Goal: Transaction & Acquisition: Purchase product/service

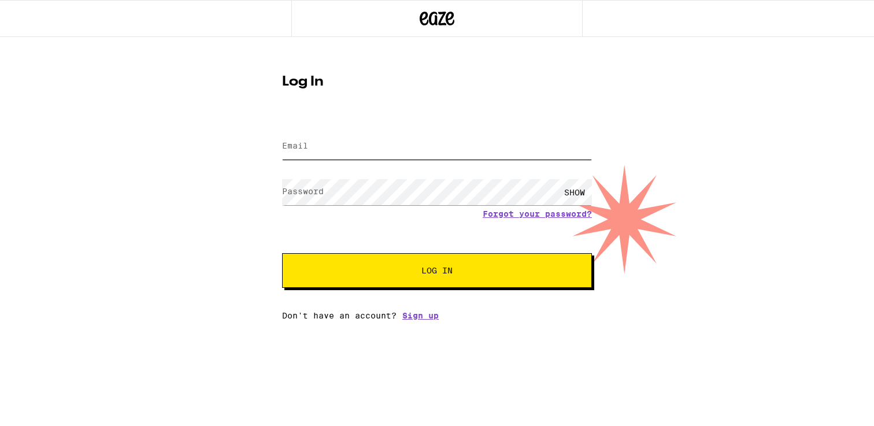
click at [427, 143] on input "Email" at bounding box center [437, 147] width 310 height 26
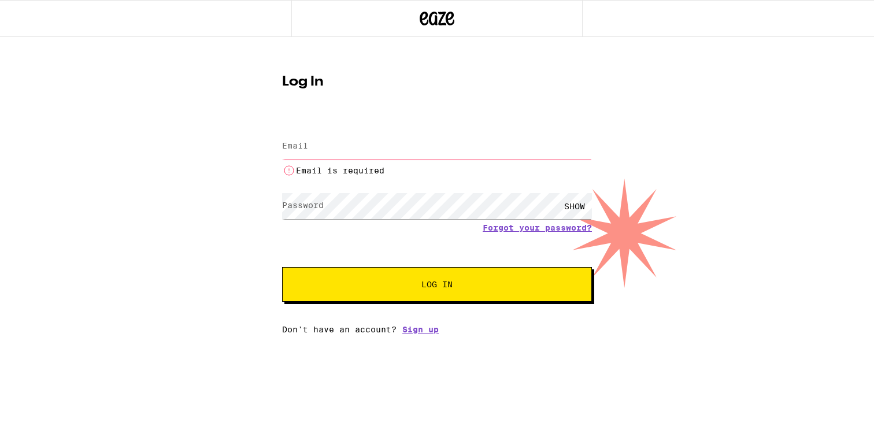
type input "[EMAIL_ADDRESS][DOMAIN_NAME]"
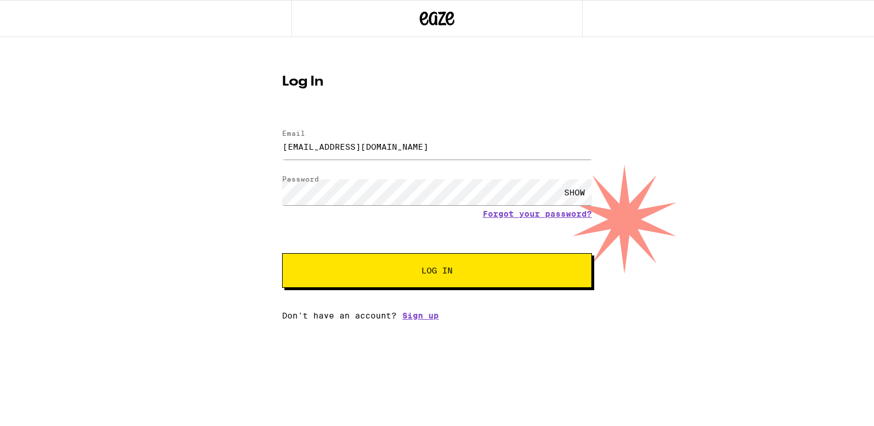
click at [450, 284] on button "Log In" at bounding box center [437, 270] width 310 height 35
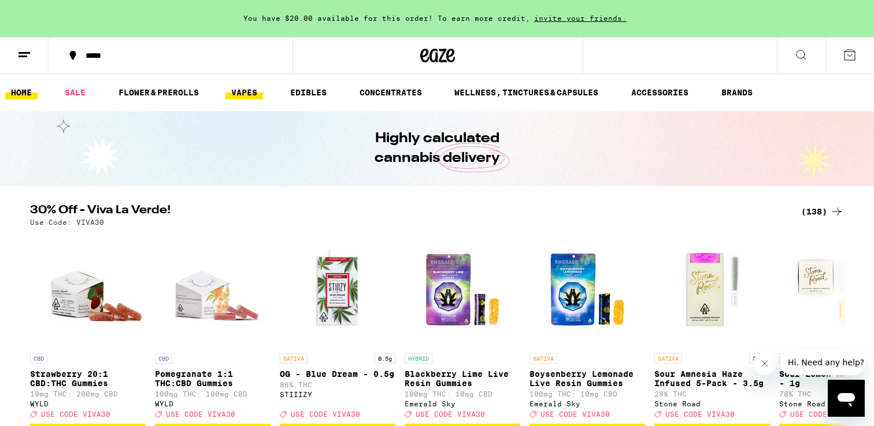
click at [246, 90] on link "VAPES" at bounding box center [244, 93] width 38 height 14
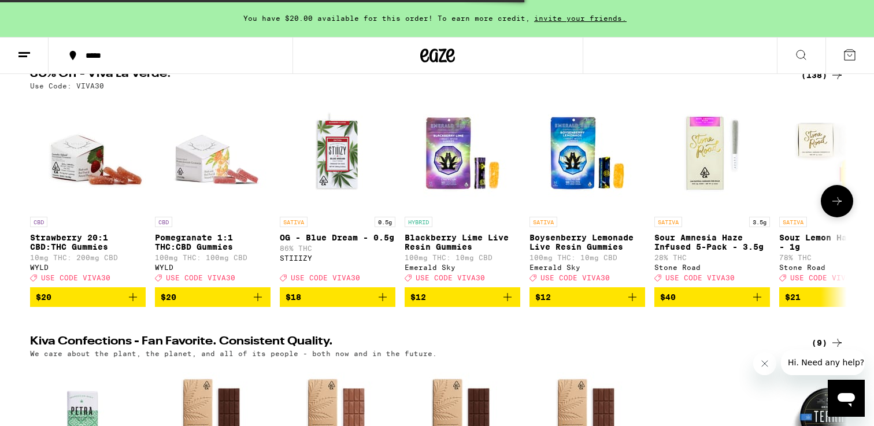
scroll to position [143, 0]
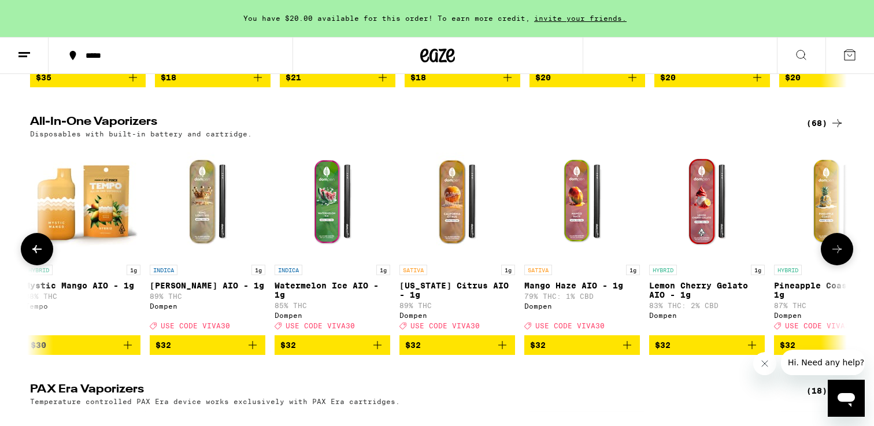
scroll to position [0, 3879]
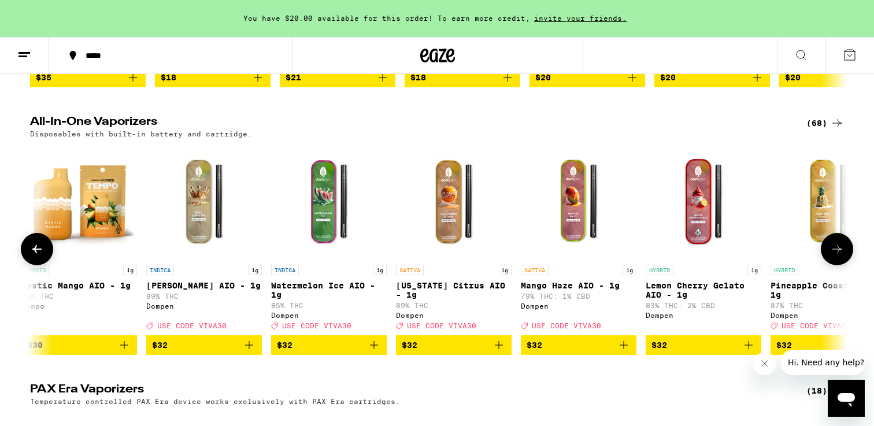
click at [369, 352] on icon "Add to bag" at bounding box center [374, 345] width 14 height 14
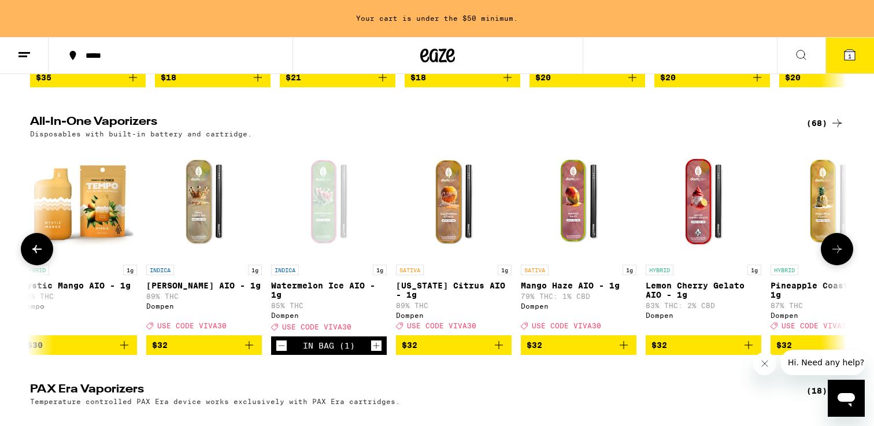
click at [625, 352] on icon "Add to bag" at bounding box center [624, 345] width 14 height 14
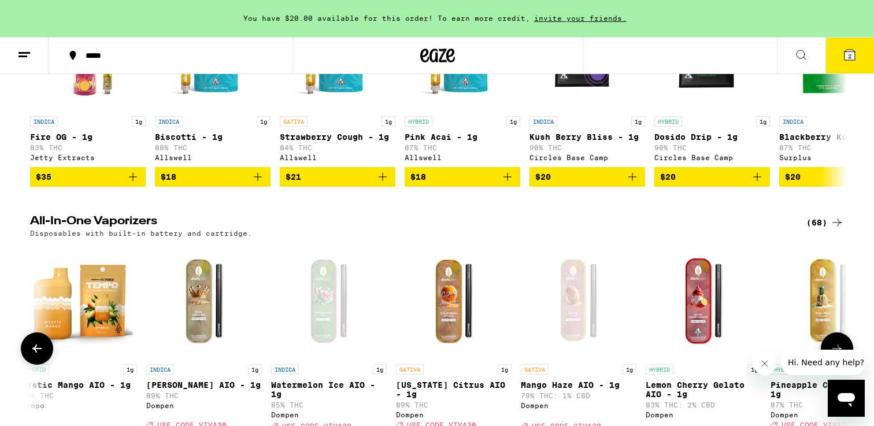
scroll to position [0, 0]
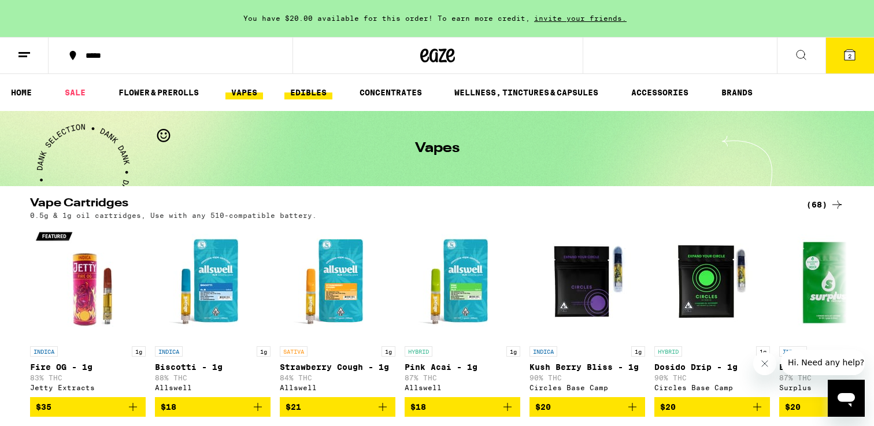
click at [310, 90] on link "EDIBLES" at bounding box center [308, 93] width 48 height 14
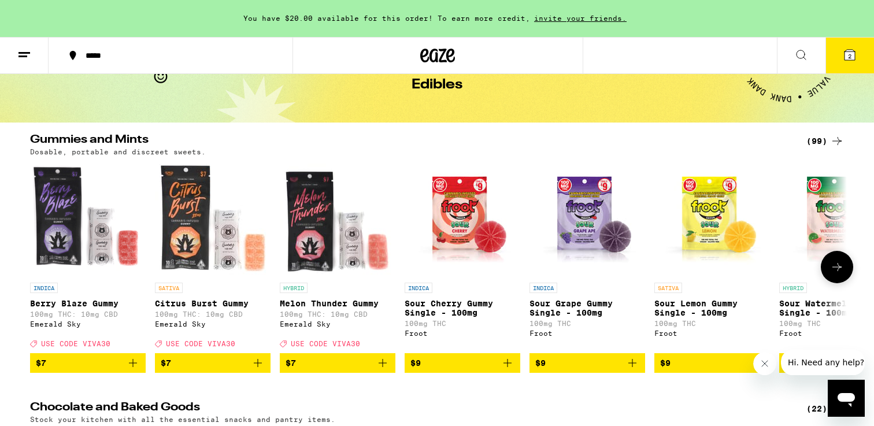
scroll to position [65, 0]
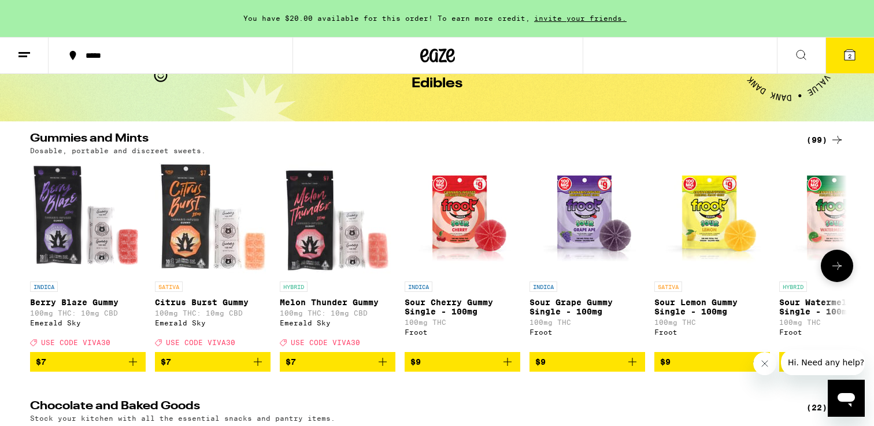
click at [514, 369] on icon "Add to bag" at bounding box center [508, 362] width 14 height 14
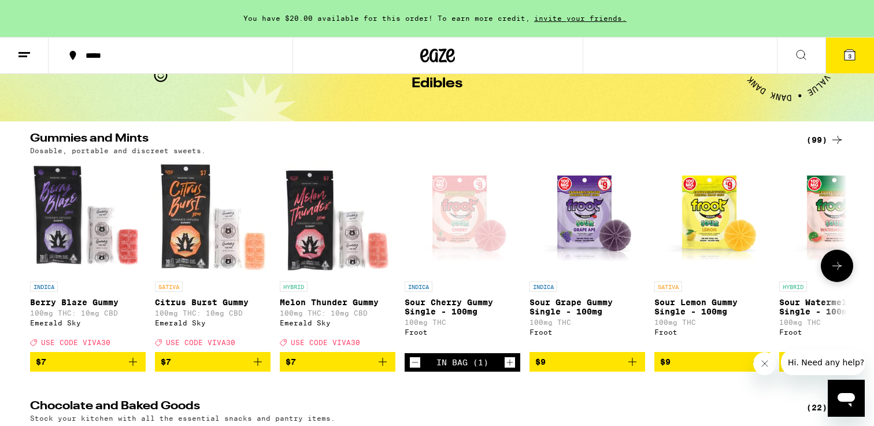
click at [641, 367] on button "$9" at bounding box center [587, 362] width 116 height 20
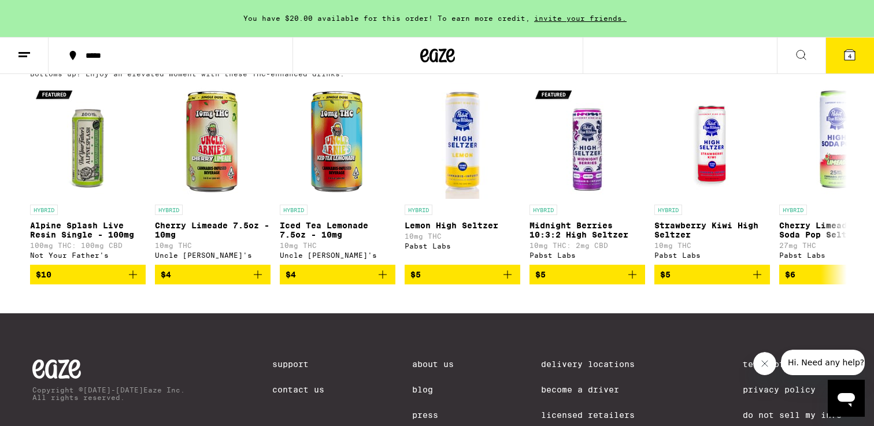
scroll to position [601, 0]
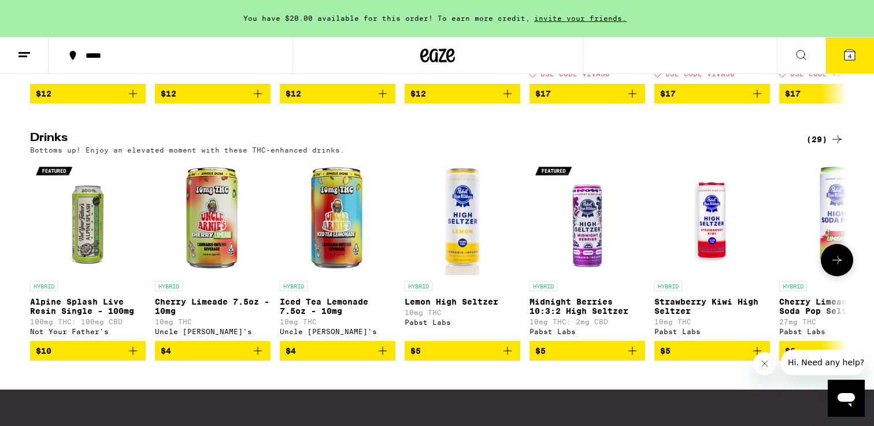
click at [839, 267] on icon at bounding box center [837, 260] width 14 height 14
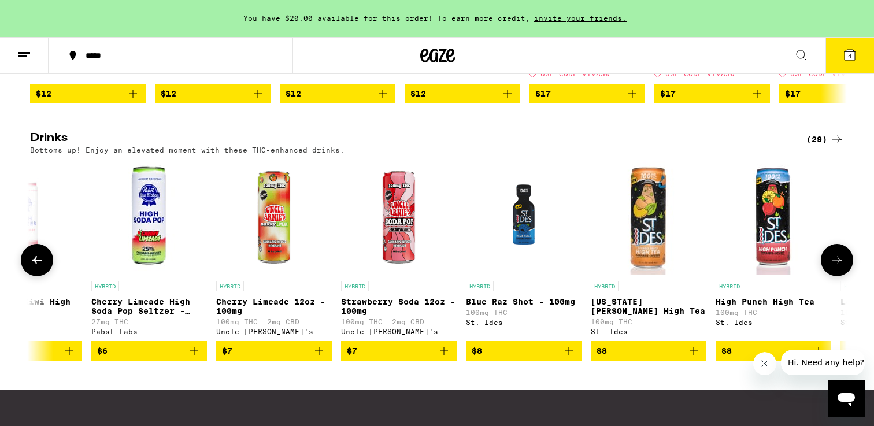
click at [839, 267] on icon at bounding box center [837, 260] width 14 height 14
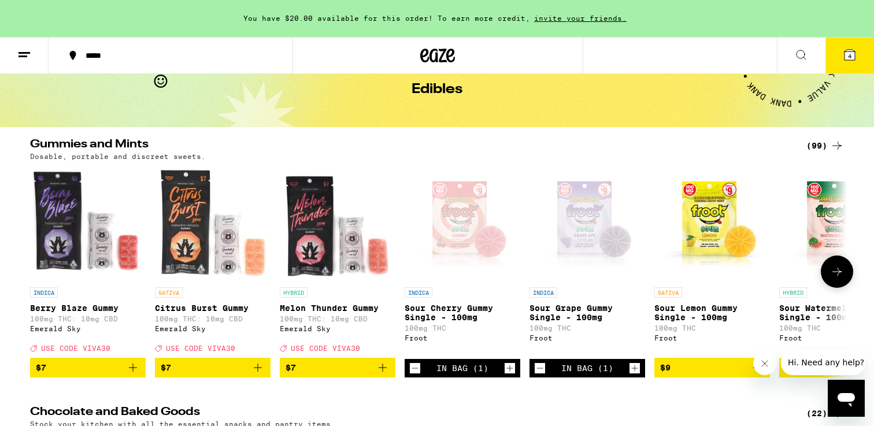
scroll to position [49, 0]
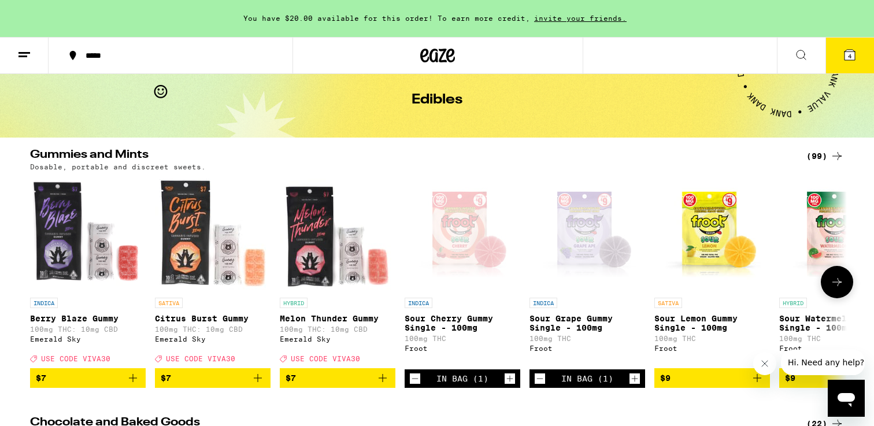
click at [832, 279] on button at bounding box center [837, 282] width 32 height 32
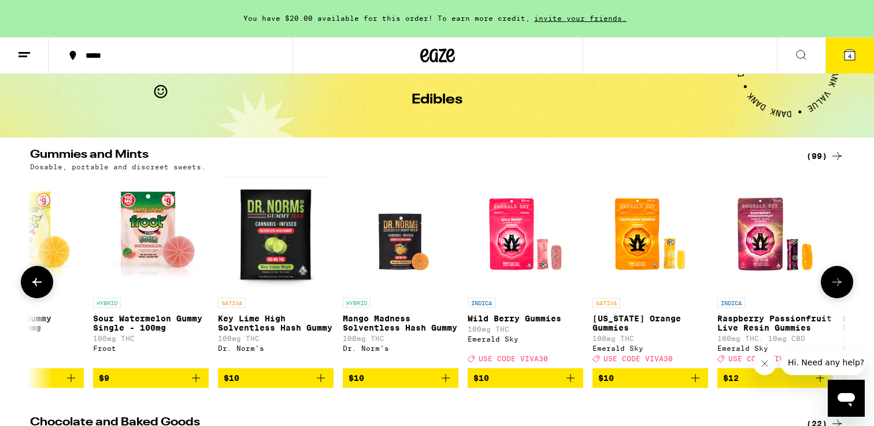
scroll to position [0, 688]
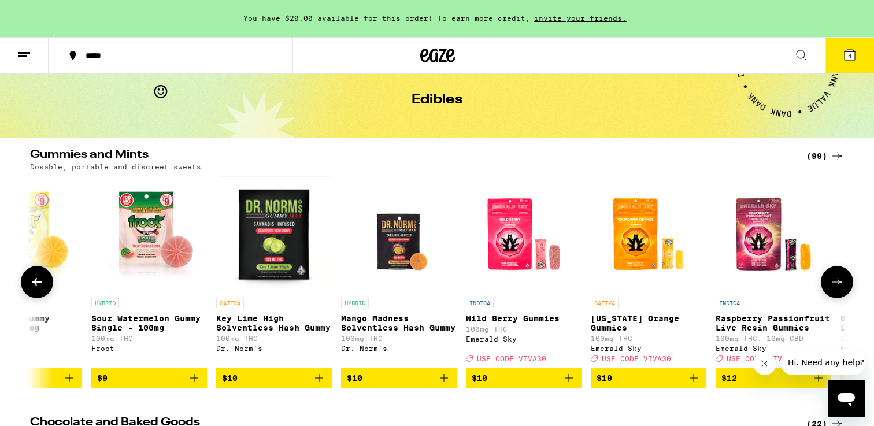
click at [832, 281] on icon at bounding box center [837, 282] width 14 height 14
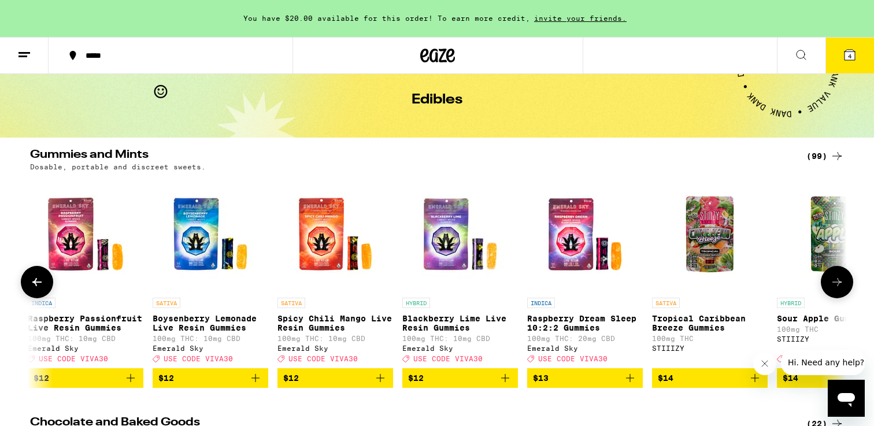
click at [832, 281] on icon at bounding box center [837, 282] width 14 height 14
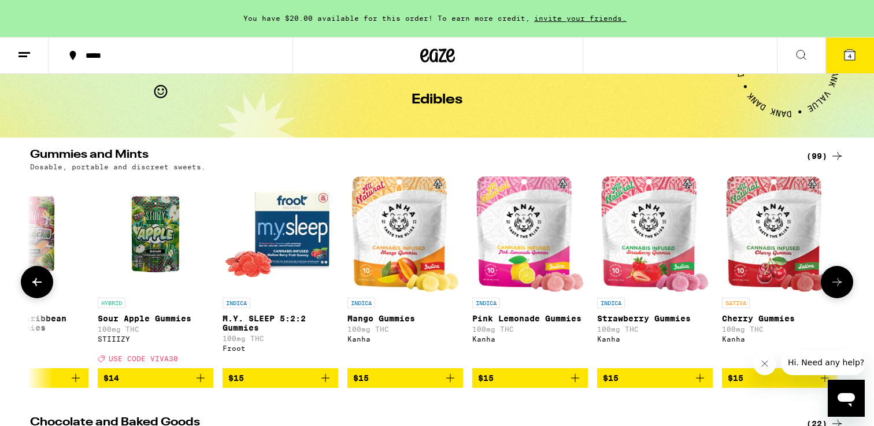
scroll to position [0, 2064]
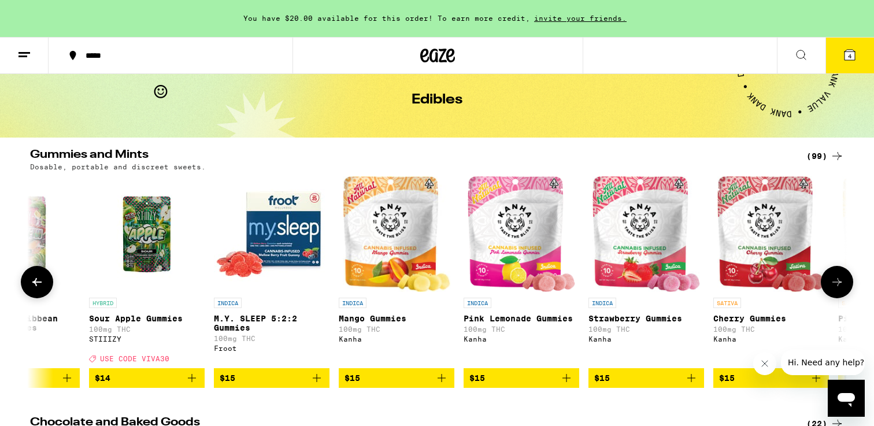
click at [834, 281] on icon at bounding box center [837, 282] width 14 height 14
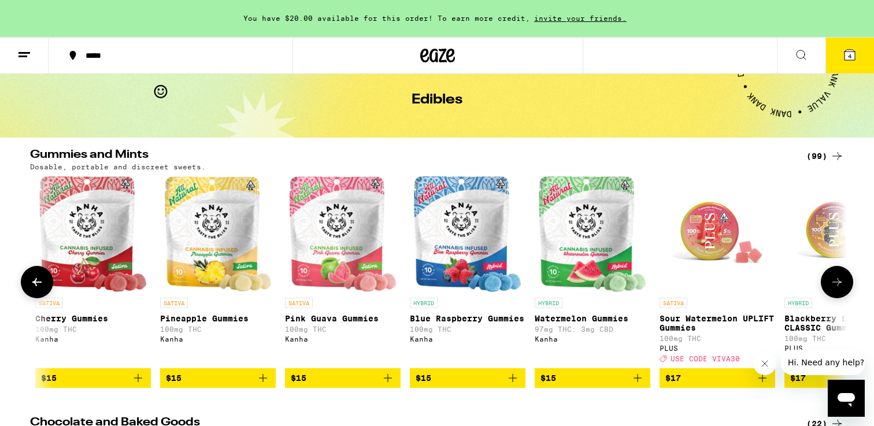
scroll to position [0, 2751]
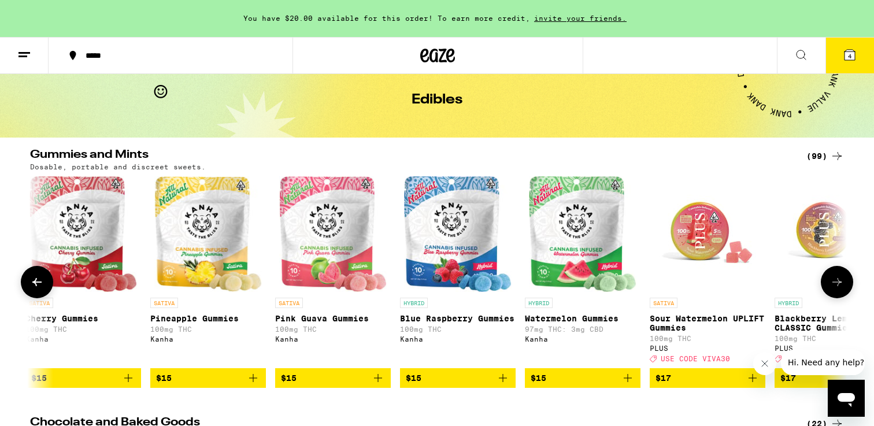
click at [834, 281] on icon at bounding box center [837, 282] width 14 height 14
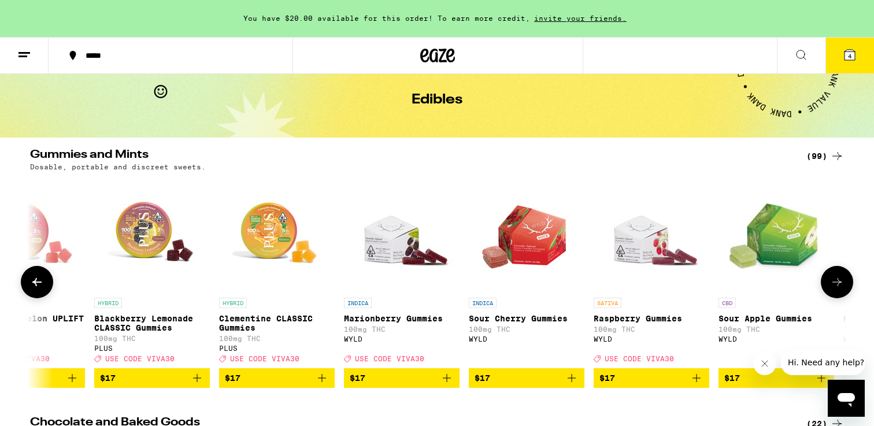
scroll to position [0, 3439]
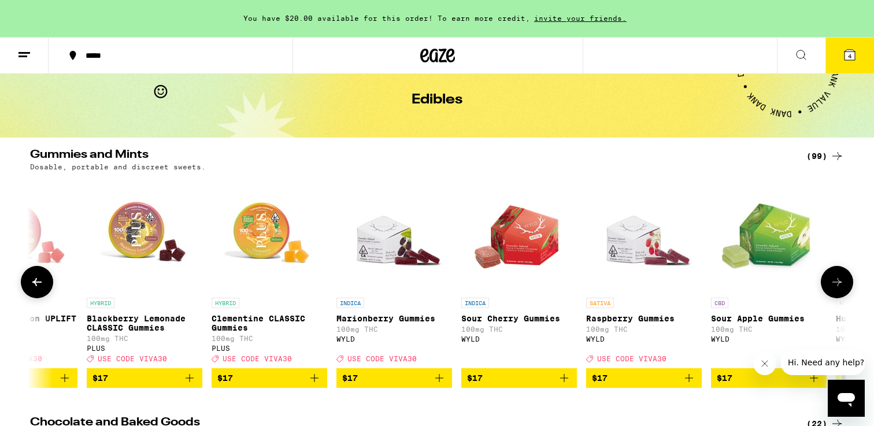
click at [189, 383] on icon "Add to bag" at bounding box center [190, 378] width 14 height 14
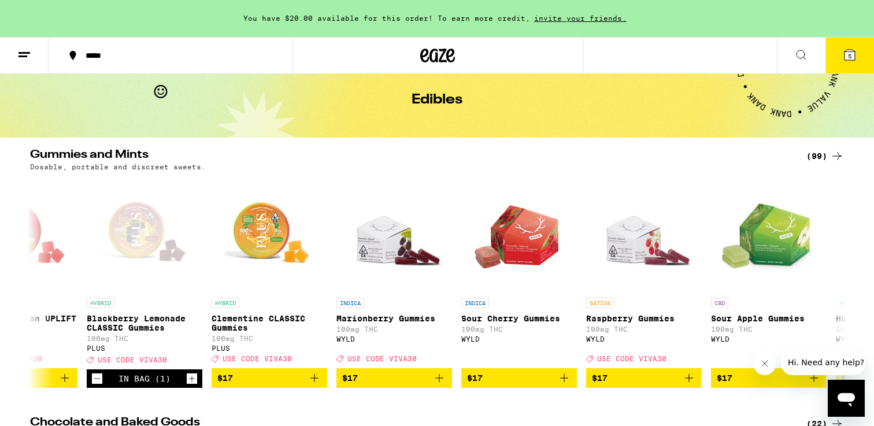
click at [844, 49] on icon at bounding box center [850, 55] width 14 height 14
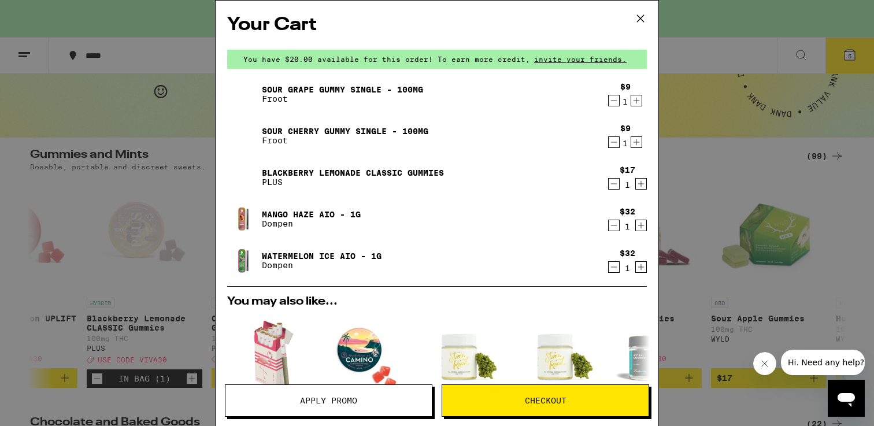
click at [543, 403] on span "Checkout" at bounding box center [546, 401] width 42 height 8
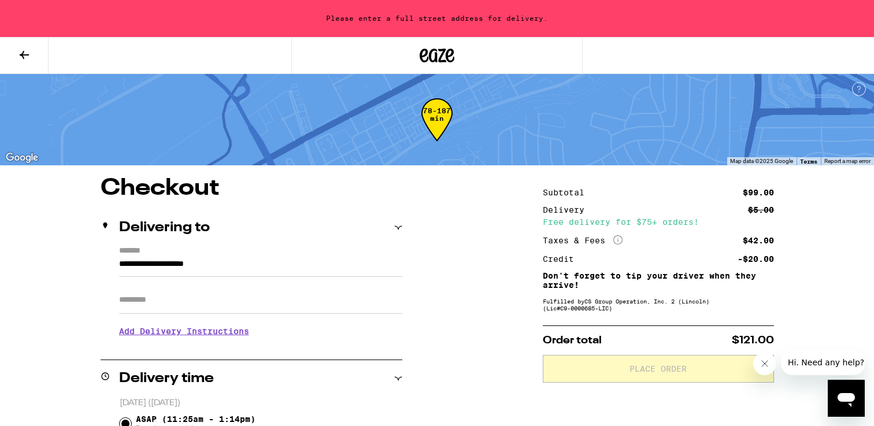
click at [263, 260] on input "**********" at bounding box center [260, 267] width 283 height 20
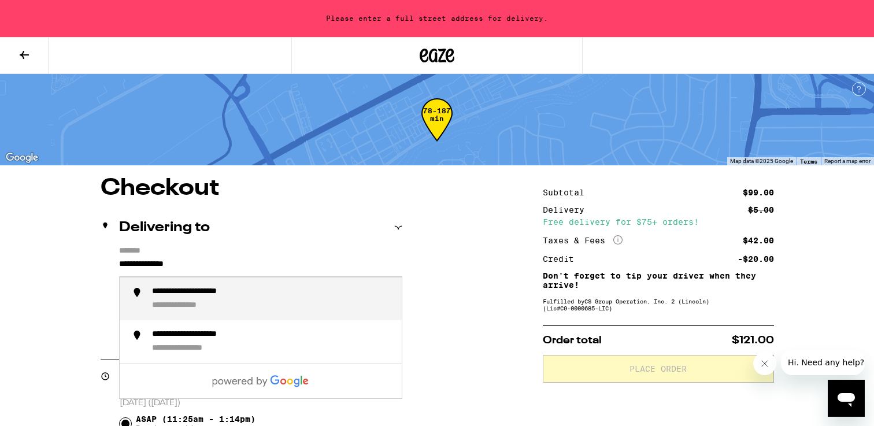
click at [262, 302] on div "**********" at bounding box center [272, 299] width 240 height 25
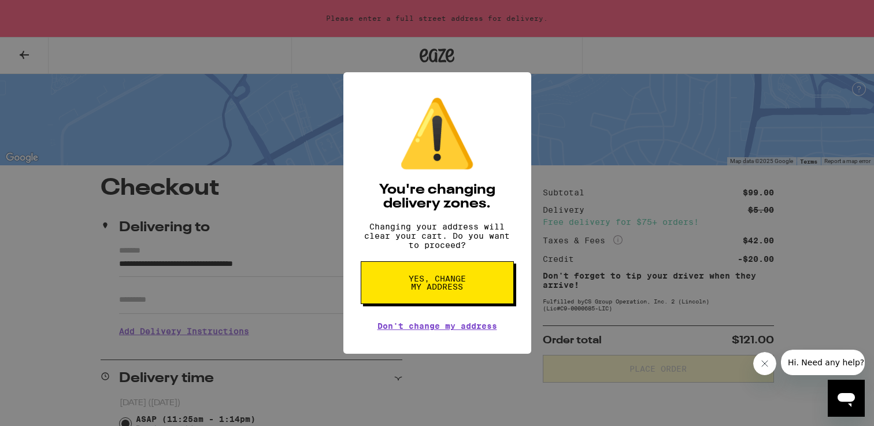
click at [445, 291] on span "Yes, change my address" at bounding box center [438, 283] width 60 height 16
type input "**********"
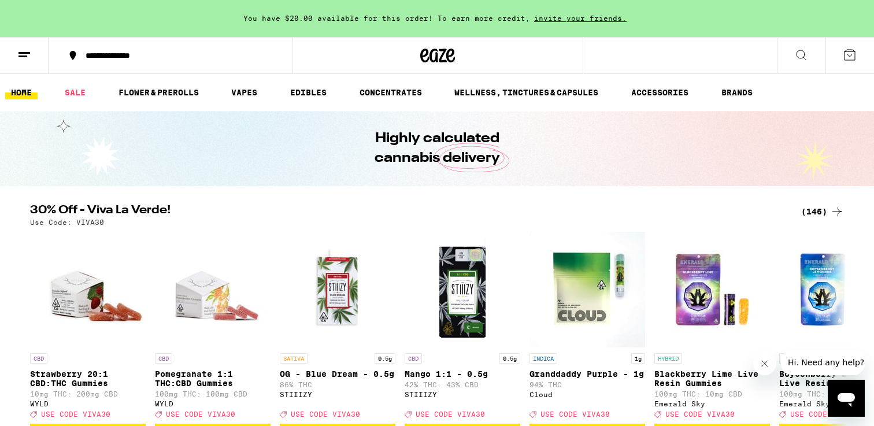
click at [856, 51] on icon at bounding box center [850, 55] width 14 height 14
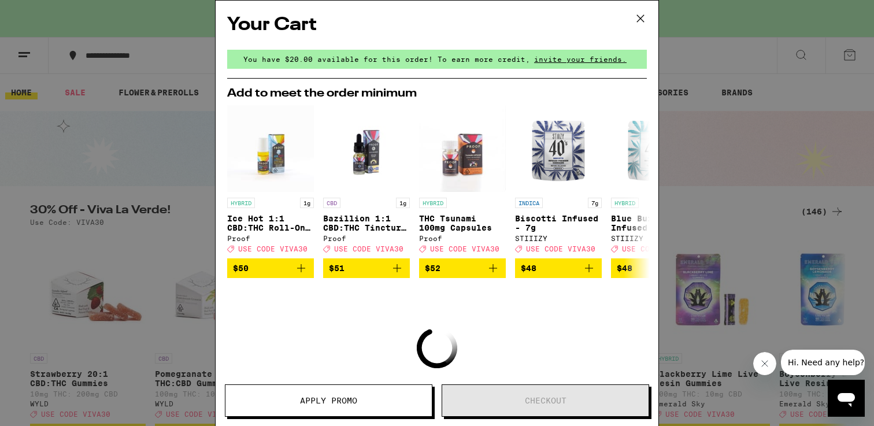
click at [638, 24] on icon at bounding box center [640, 18] width 17 height 17
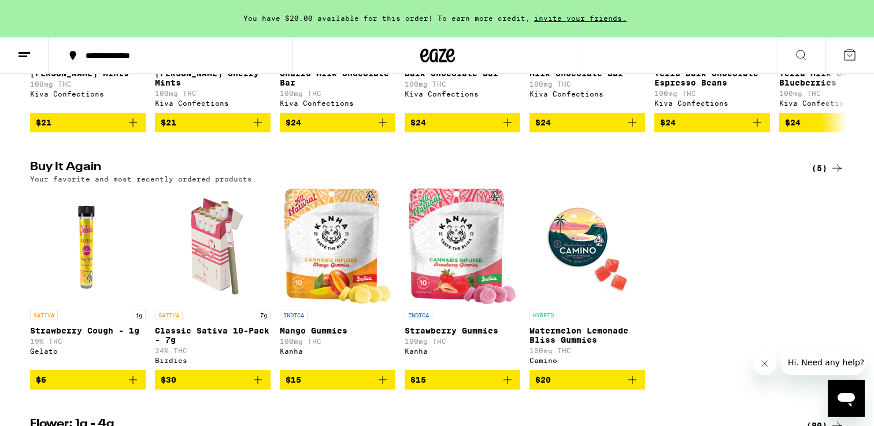
scroll to position [599, 0]
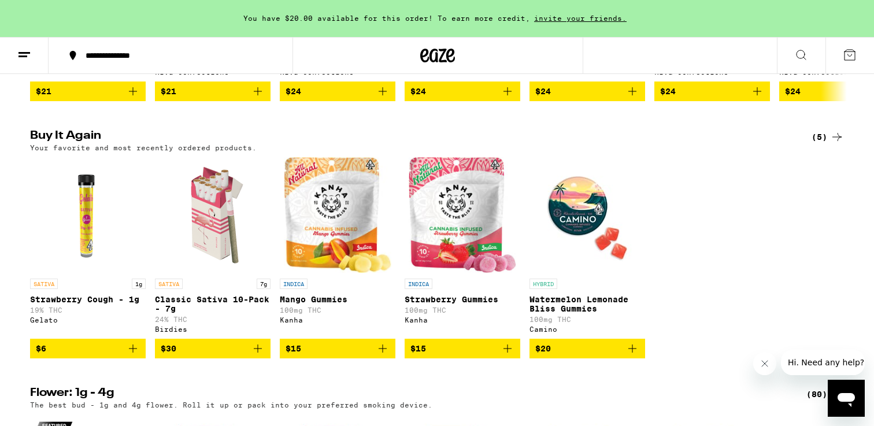
click at [828, 144] on div "(5)" at bounding box center [828, 137] width 32 height 14
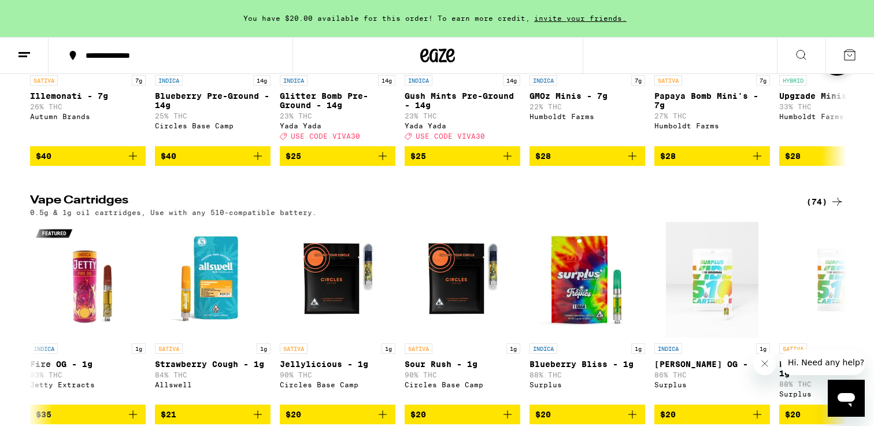
scroll to position [1362, 0]
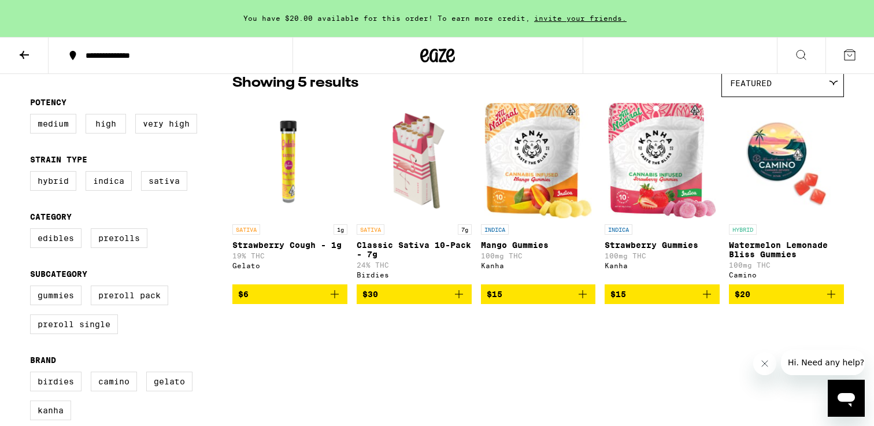
scroll to position [26, 0]
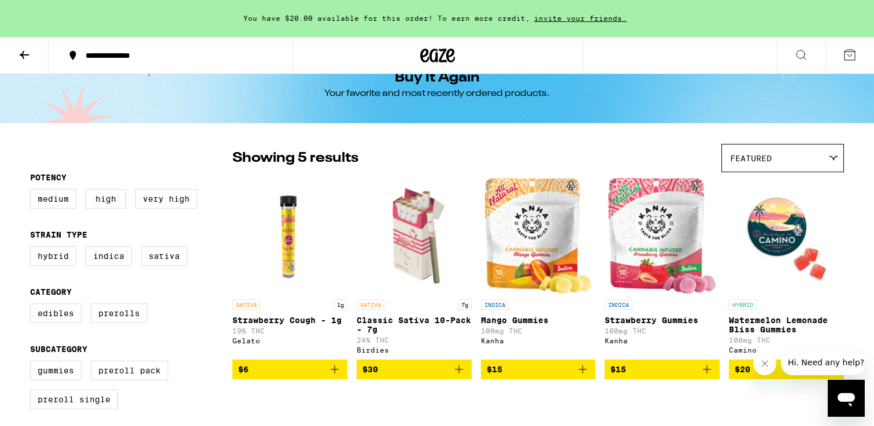
click at [26, 46] on button at bounding box center [24, 56] width 49 height 36
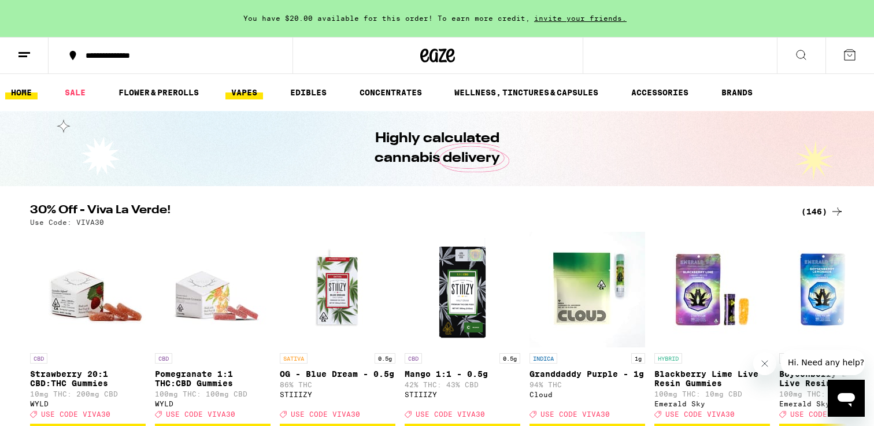
click at [240, 93] on link "VAPES" at bounding box center [244, 93] width 38 height 14
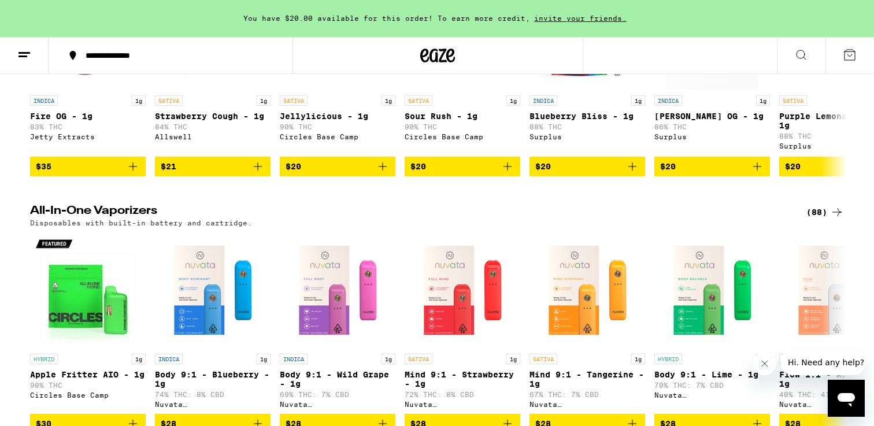
scroll to position [257, 0]
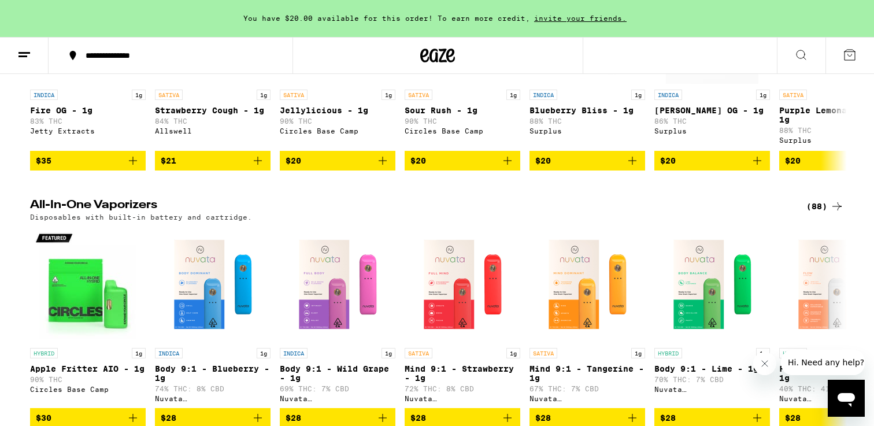
click at [824, 212] on div "(88)" at bounding box center [825, 206] width 38 height 14
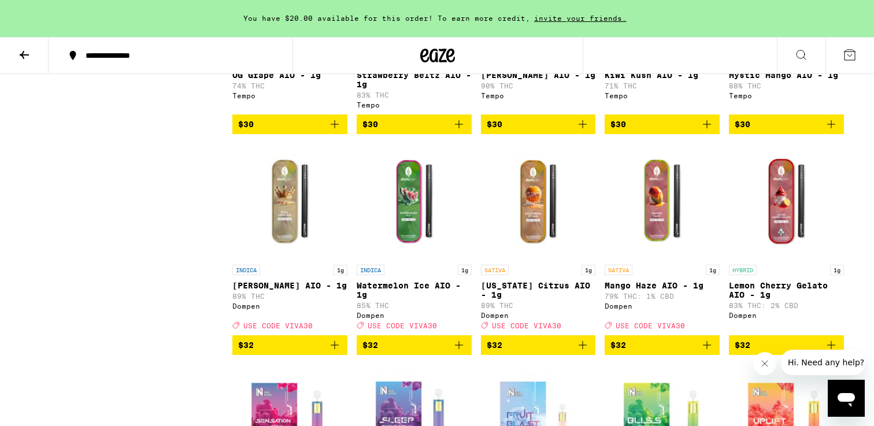
scroll to position [1618, 0]
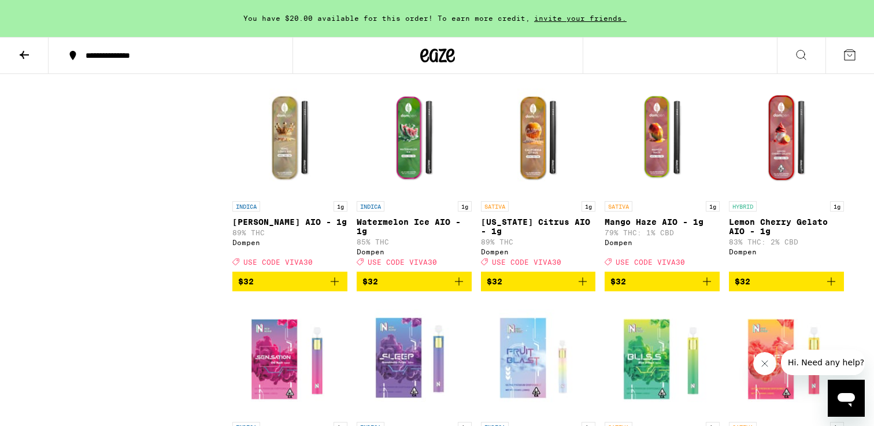
click at [335, 288] on icon "Add to bag" at bounding box center [335, 282] width 14 height 14
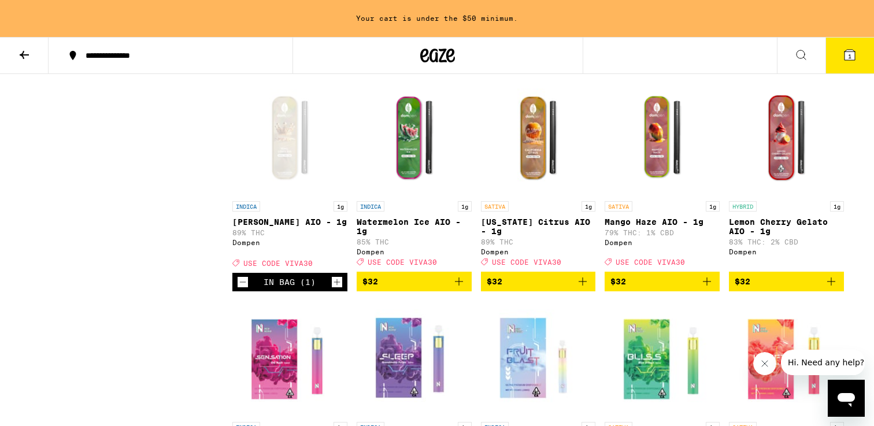
click at [706, 288] on icon "Add to bag" at bounding box center [707, 282] width 14 height 14
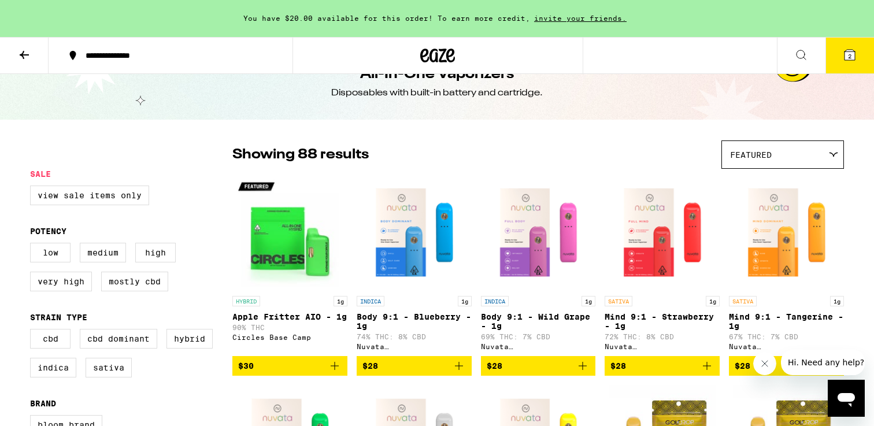
scroll to position [0, 0]
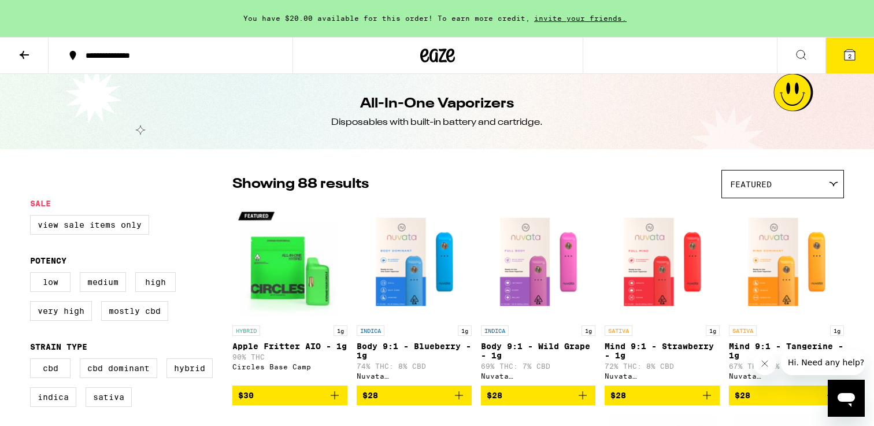
click at [29, 56] on icon at bounding box center [24, 55] width 14 height 14
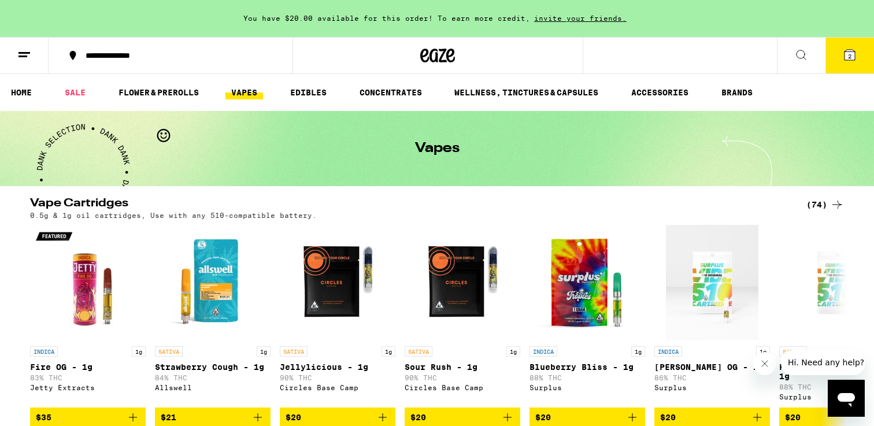
click at [304, 101] on ul "HOME SALE FLOWER & PREROLLS VAPES EDIBLES CONCENTRATES WELLNESS, TINCTURES & CA…" at bounding box center [437, 92] width 874 height 37
click at [304, 96] on link "EDIBLES" at bounding box center [308, 93] width 48 height 14
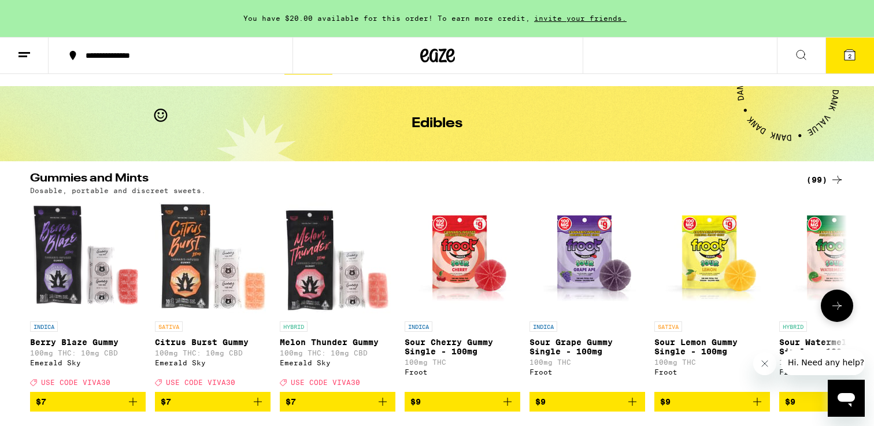
scroll to position [76, 0]
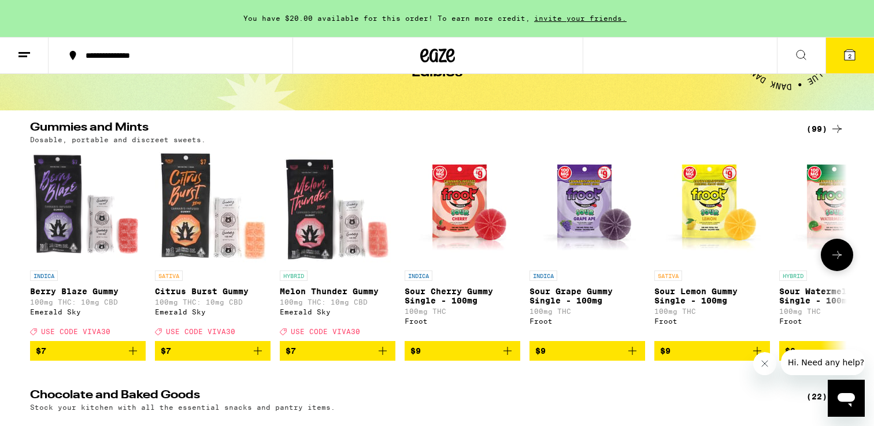
click at [625, 355] on icon "Add to bag" at bounding box center [632, 351] width 14 height 14
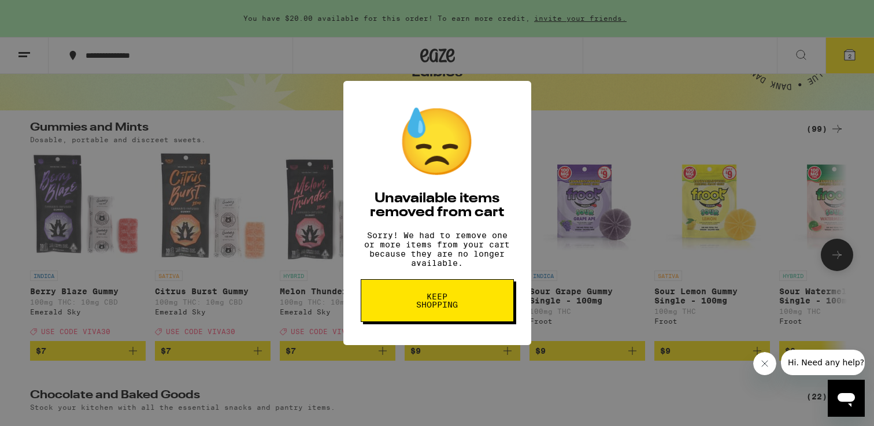
click at [462, 303] on span "Keep Shopping" at bounding box center [438, 300] width 60 height 16
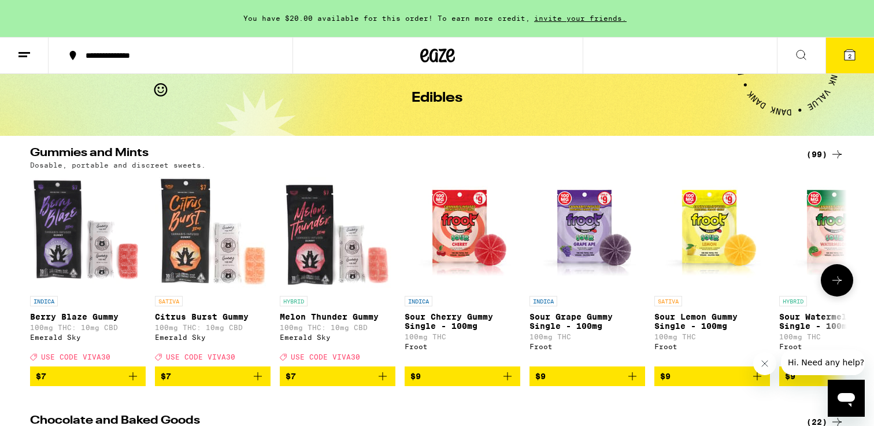
scroll to position [56, 0]
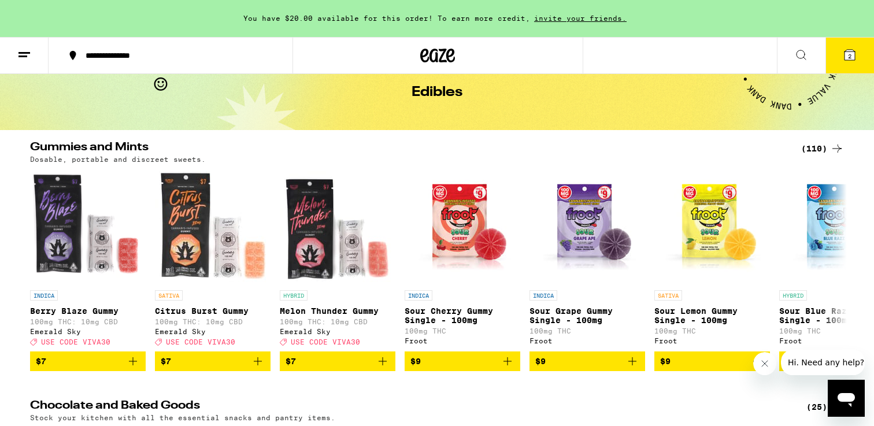
click at [831, 142] on icon at bounding box center [837, 149] width 14 height 14
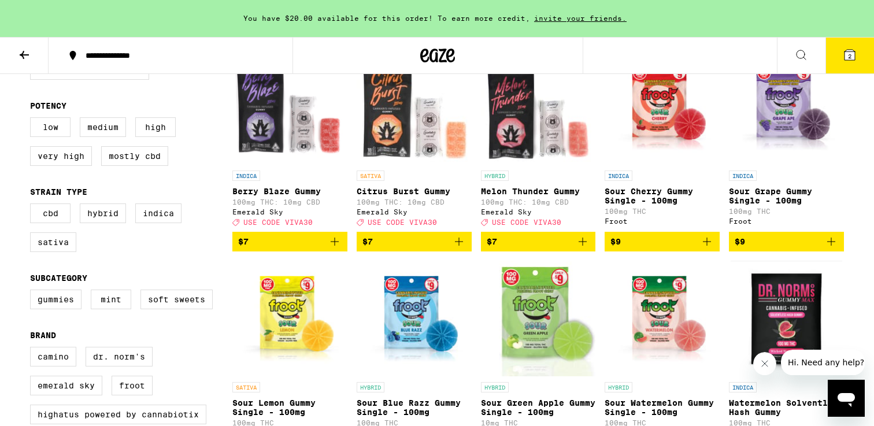
scroll to position [120, 0]
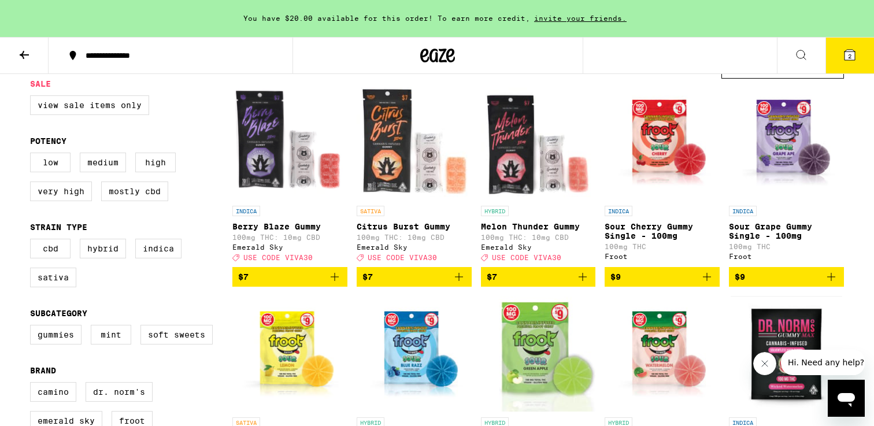
click at [834, 284] on icon "Add to bag" at bounding box center [831, 277] width 14 height 14
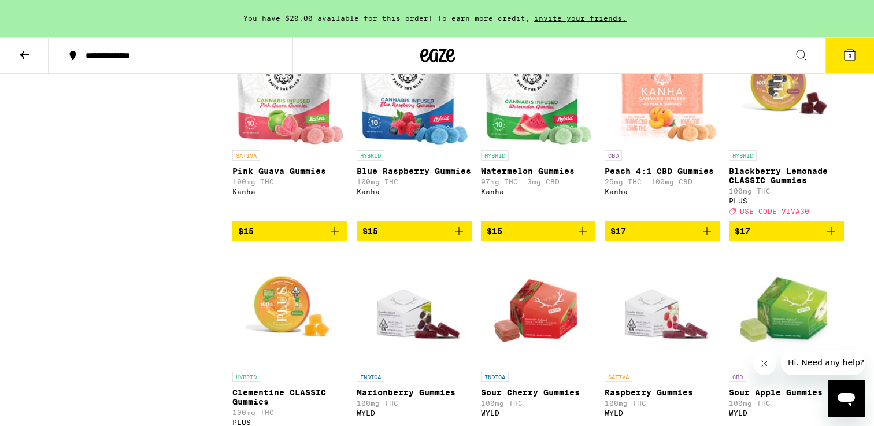
scroll to position [1677, 0]
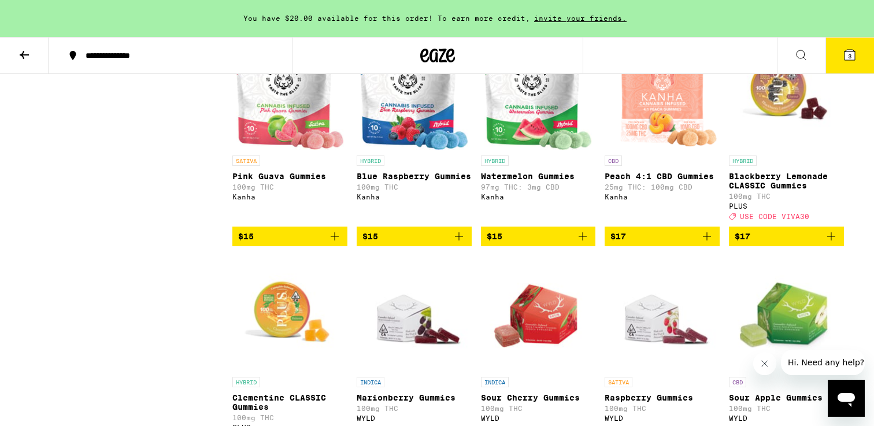
click at [828, 243] on icon "Add to bag" at bounding box center [831, 236] width 14 height 14
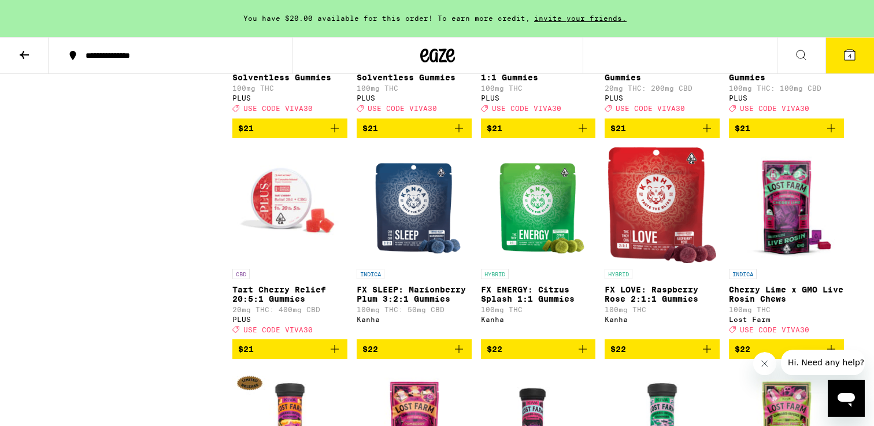
scroll to position [3868, 0]
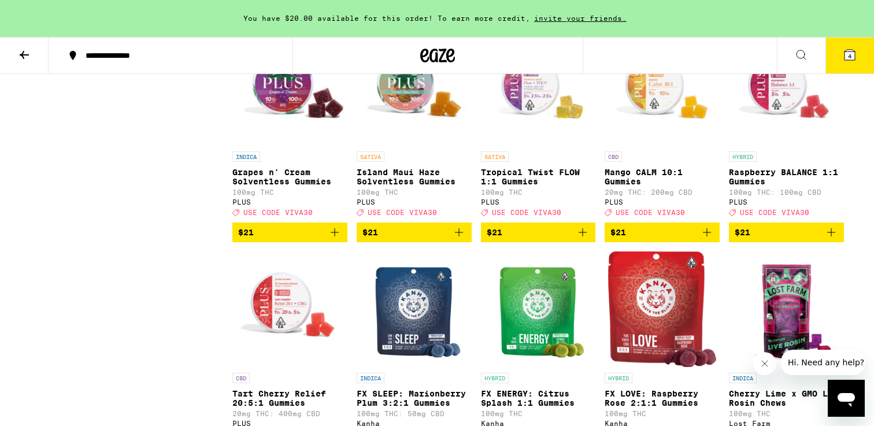
click at [338, 242] on button "$21" at bounding box center [289, 233] width 115 height 20
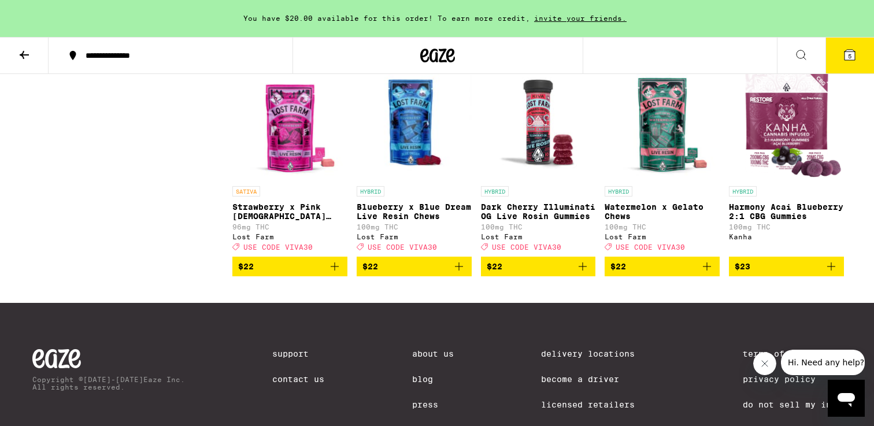
scroll to position [4920, 0]
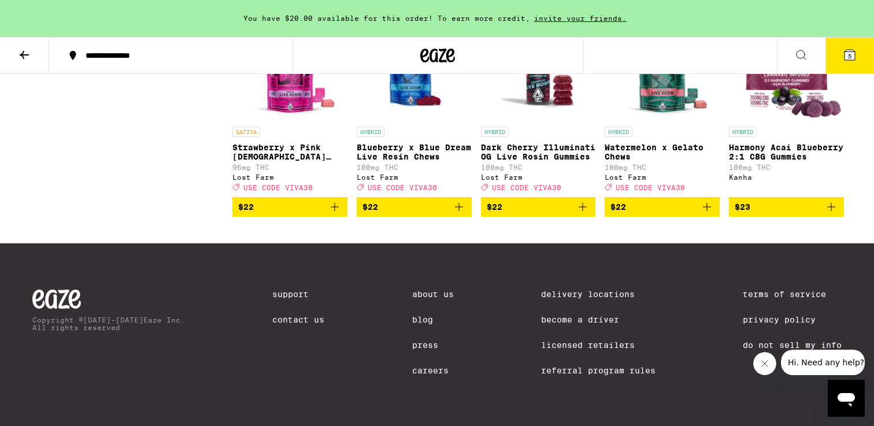
click at [857, 52] on button "5" at bounding box center [849, 56] width 49 height 36
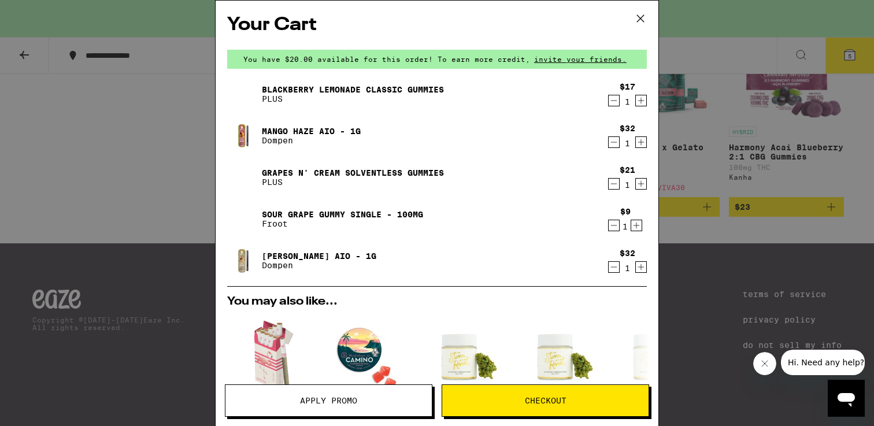
click at [611, 184] on icon "Decrement" at bounding box center [614, 184] width 10 height 14
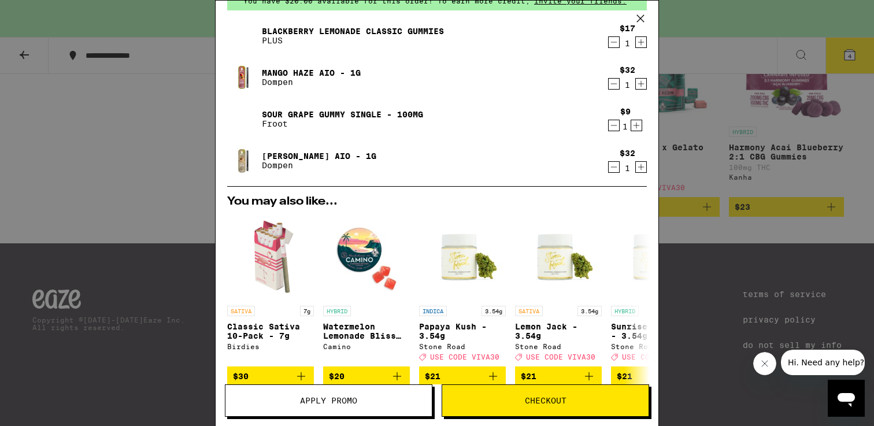
scroll to position [94, 0]
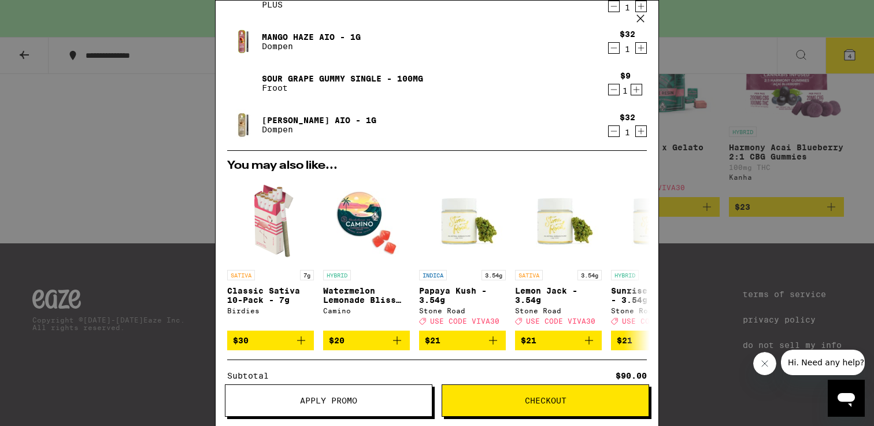
click at [532, 397] on span "Checkout" at bounding box center [546, 401] width 42 height 8
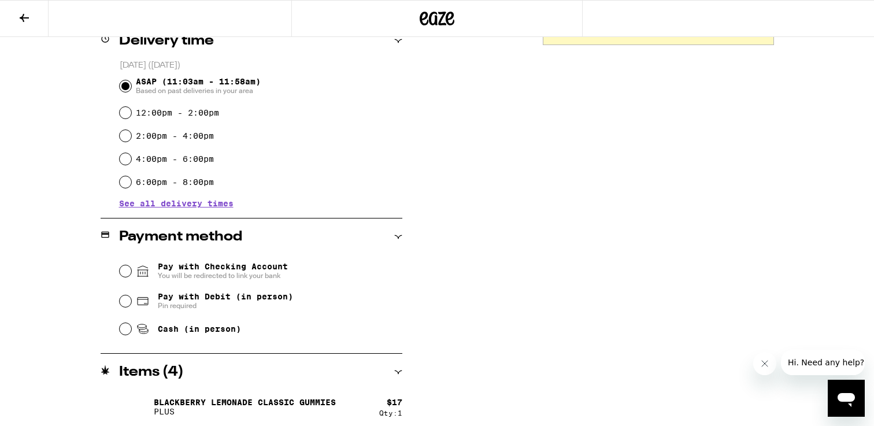
scroll to position [325, 0]
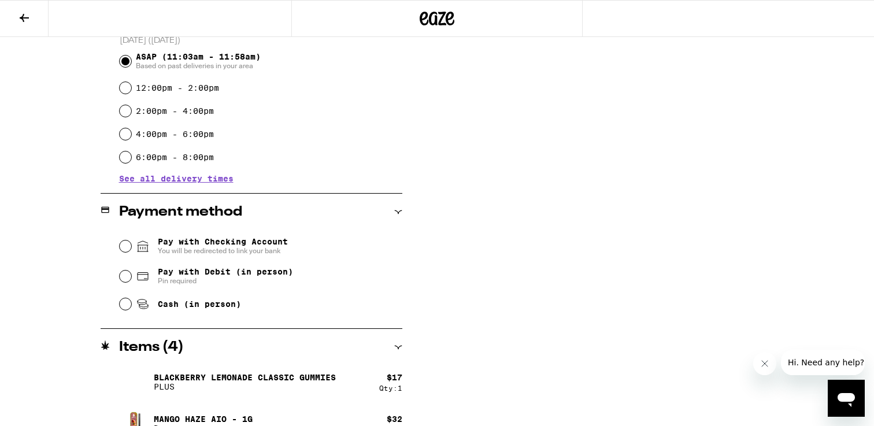
click at [249, 245] on span "Pay with Checking Account You will be redirected to link your bank" at bounding box center [223, 246] width 130 height 18
click at [131, 245] on input "Pay with Checking Account You will be redirected to link your bank" at bounding box center [126, 246] width 12 height 12
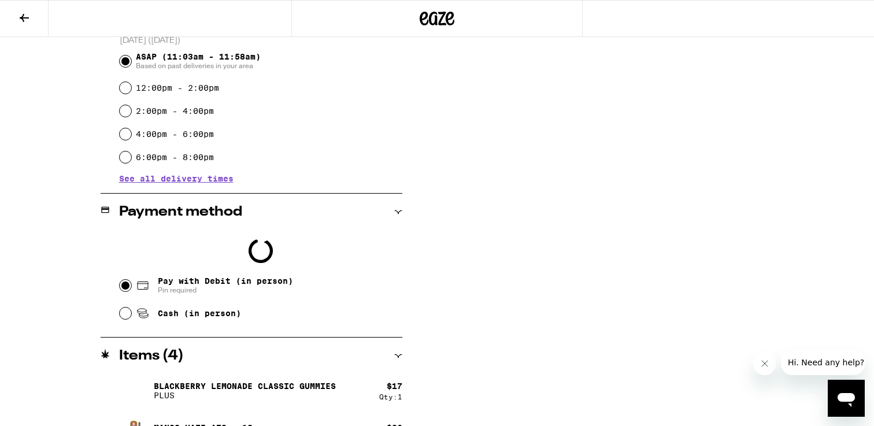
click at [127, 284] on input "Pay with Debit (in person) Pin required" at bounding box center [126, 286] width 12 height 12
radio input "true"
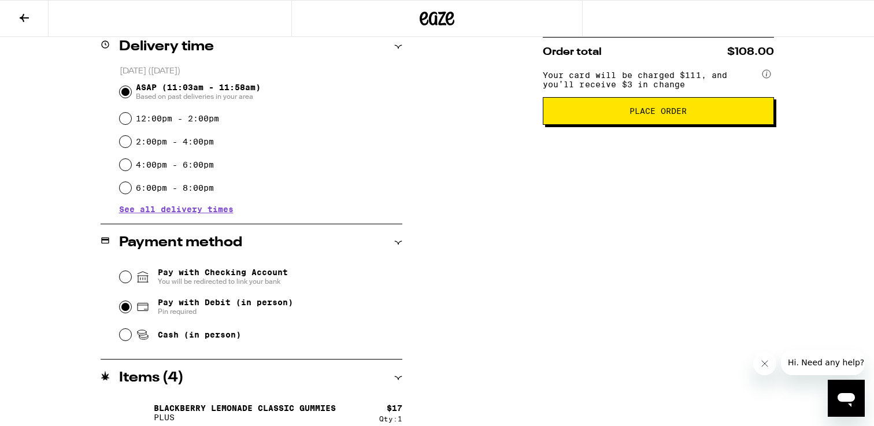
scroll to position [58, 0]
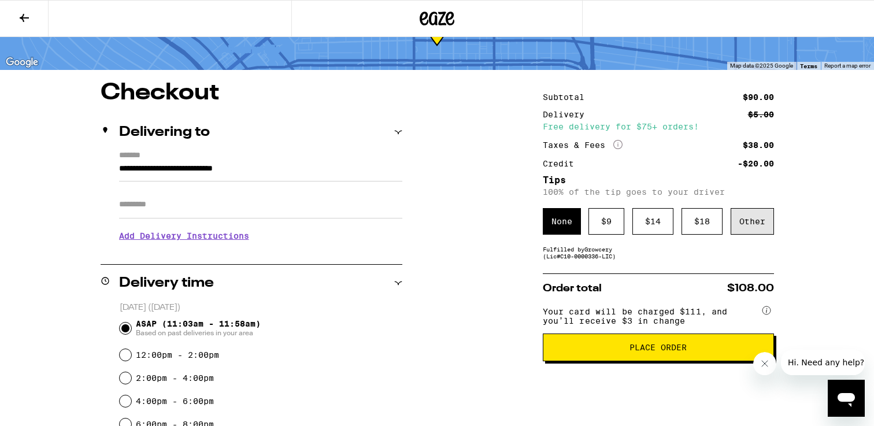
click at [751, 220] on div "Other" at bounding box center [752, 221] width 43 height 27
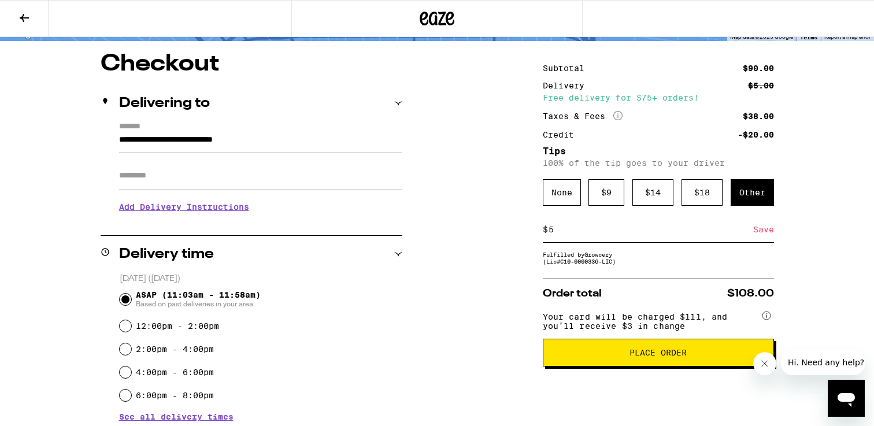
scroll to position [88, 0]
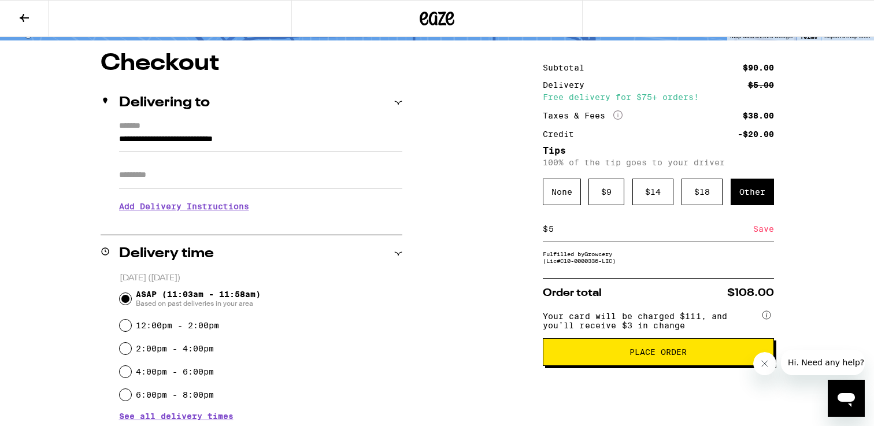
type input "5"
click at [655, 356] on span "Place Order" at bounding box center [657, 352] width 57 height 8
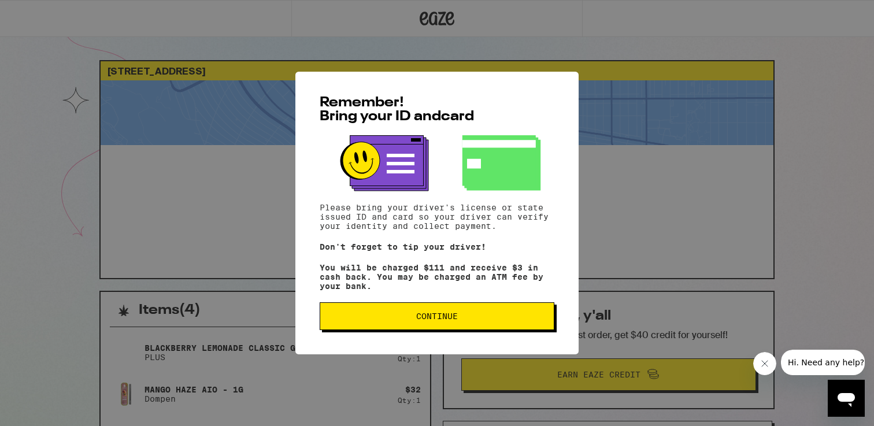
click at [484, 330] on button "Continue" at bounding box center [437, 316] width 235 height 28
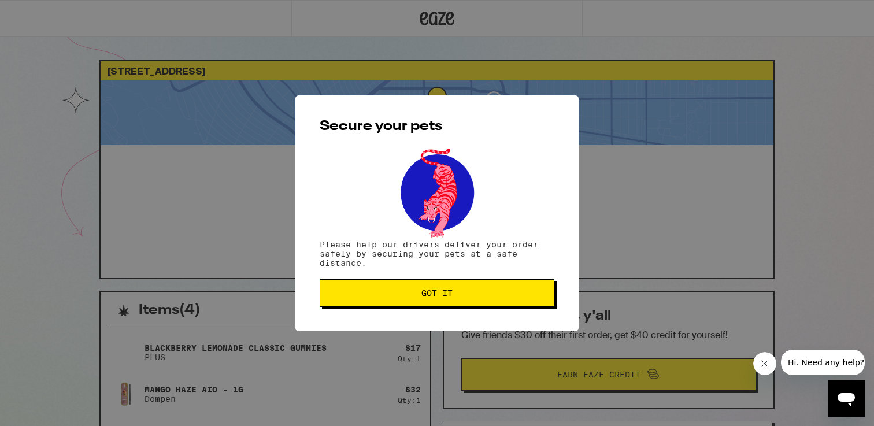
click at [461, 290] on button "Got it" at bounding box center [437, 293] width 235 height 28
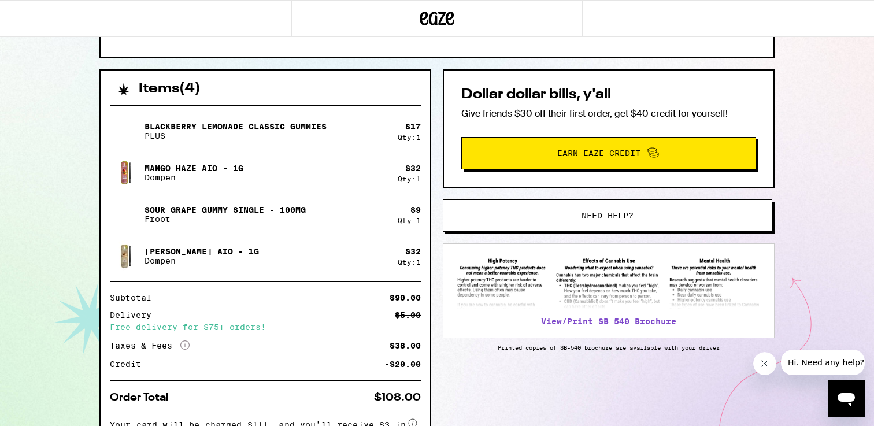
scroll to position [202, 0]
